Goal: Find specific page/section

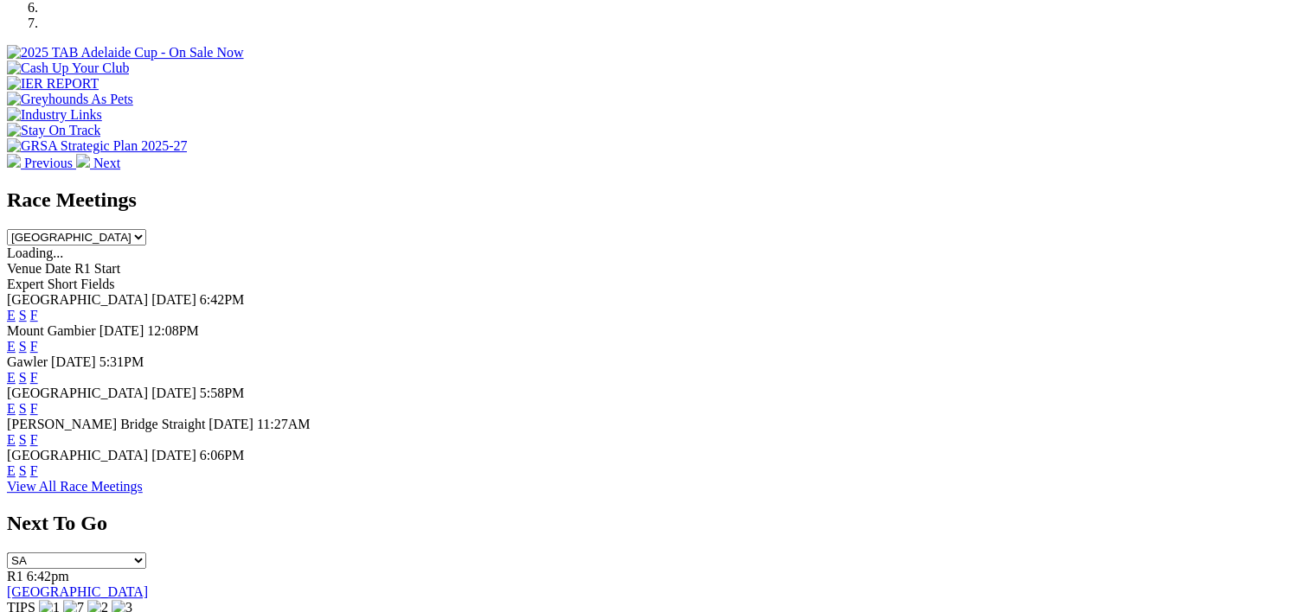
scroll to position [625, 0]
click at [38, 471] on link "F" at bounding box center [34, 470] width 8 height 15
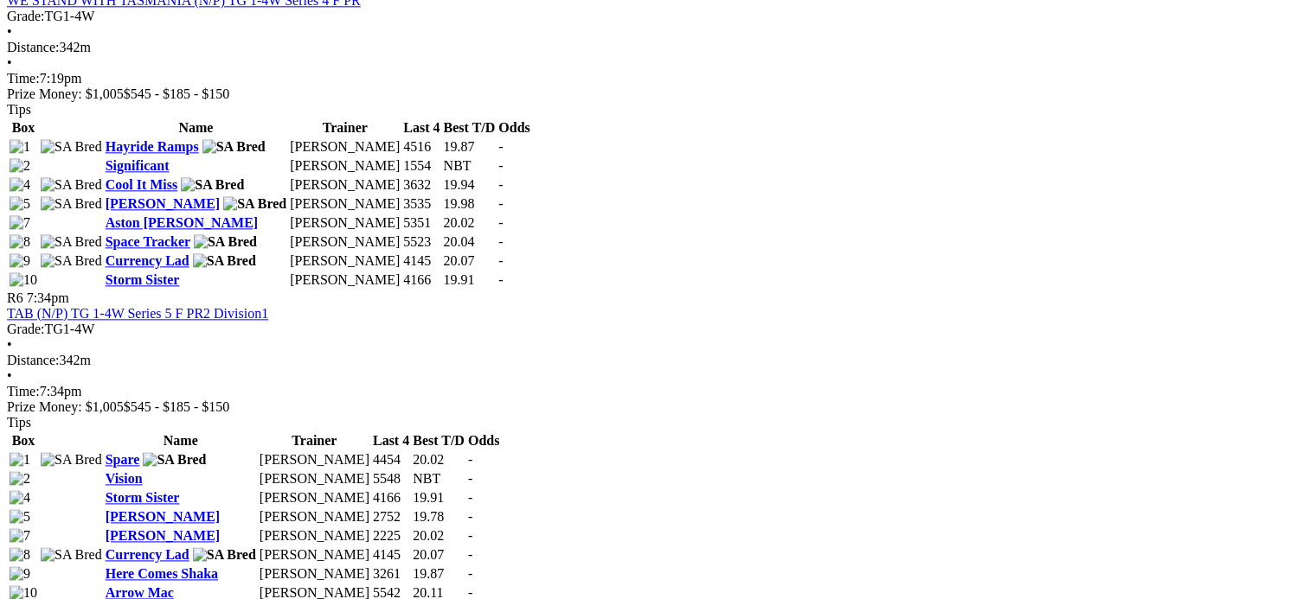
scroll to position [2162, 0]
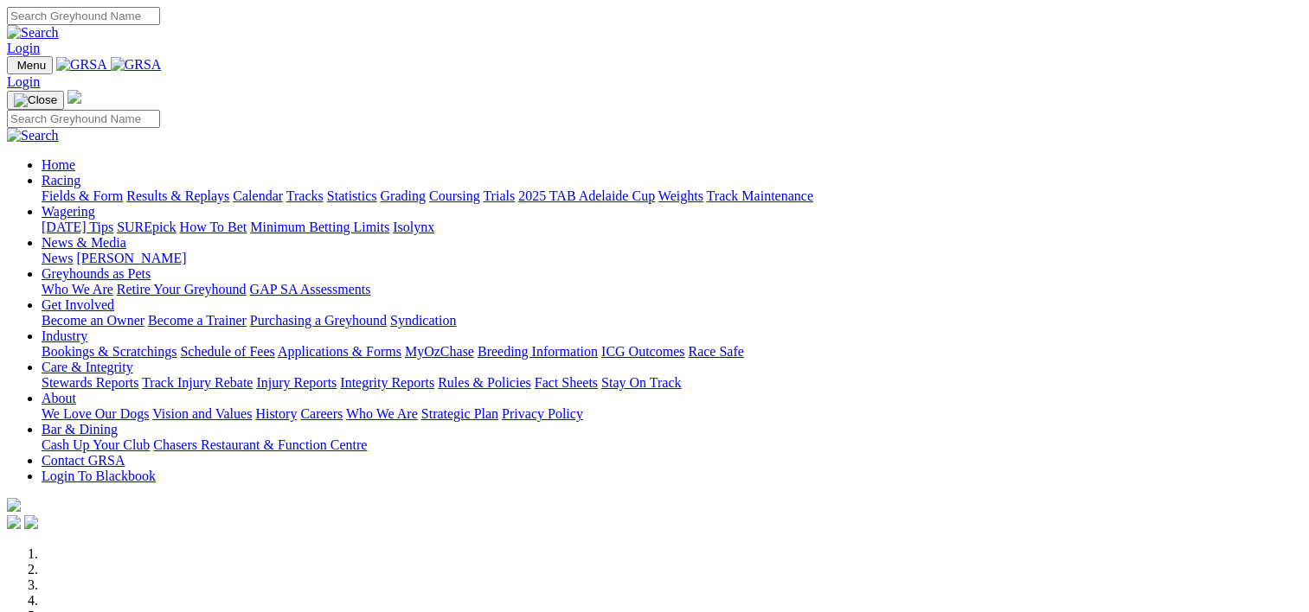
scroll to position [625, 0]
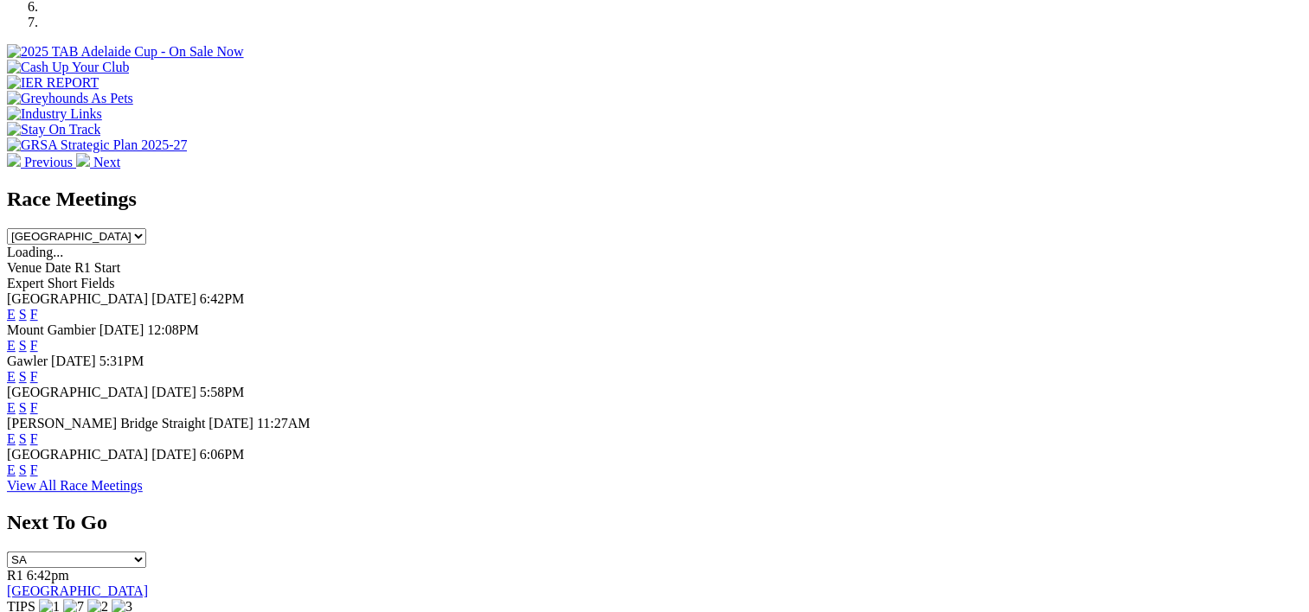
click at [38, 307] on link "F" at bounding box center [34, 314] width 8 height 15
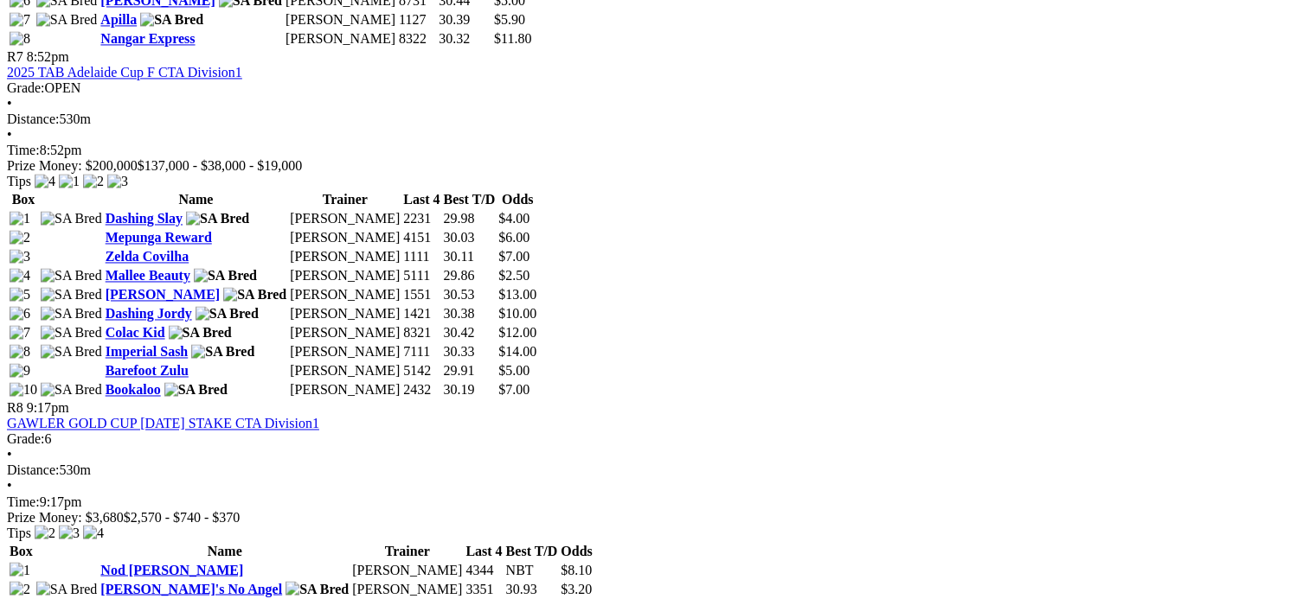
scroll to position [2767, 0]
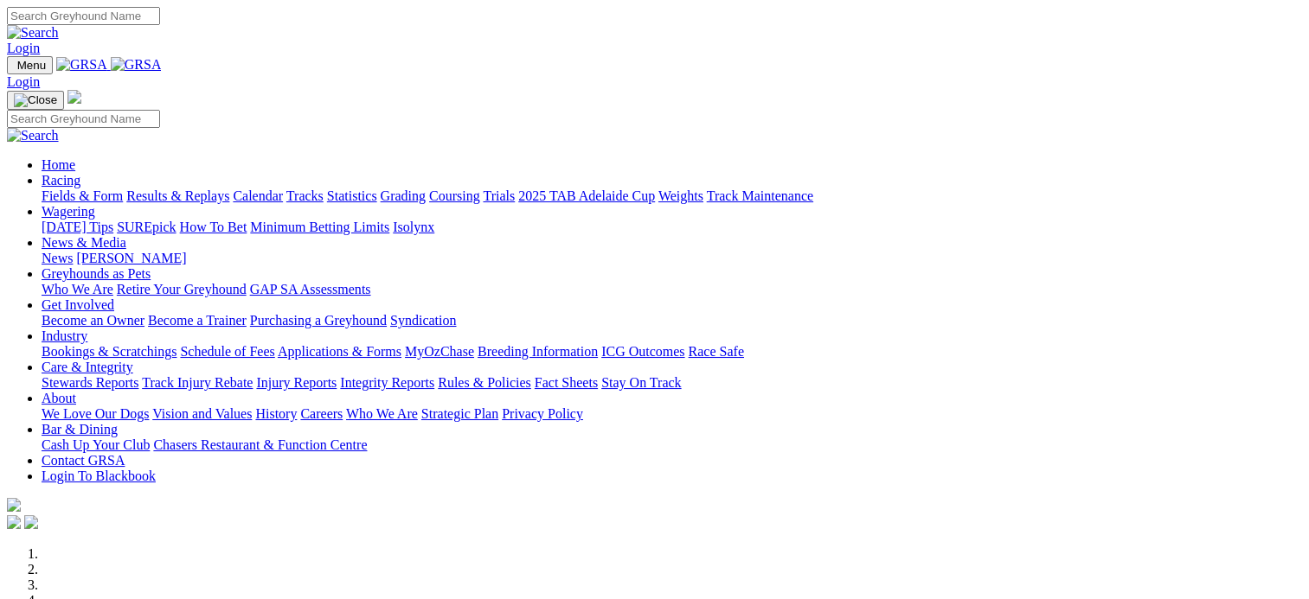
click at [229, 189] on link "Results & Replays" at bounding box center [177, 196] width 103 height 15
